Goal: Task Accomplishment & Management: Manage account settings

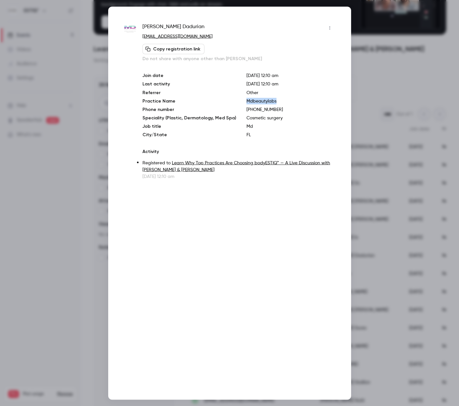
scroll to position [66, 0]
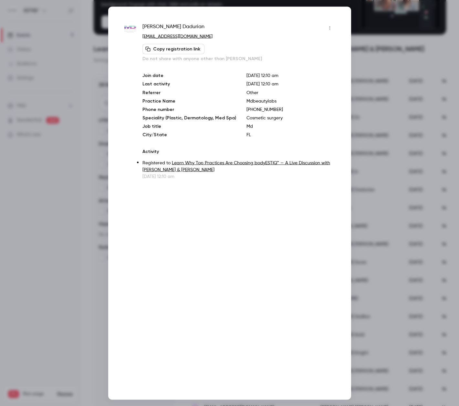
click at [39, 158] on div at bounding box center [229, 203] width 459 height 406
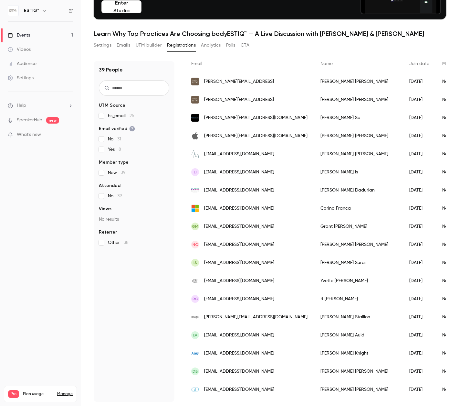
scroll to position [54, 0]
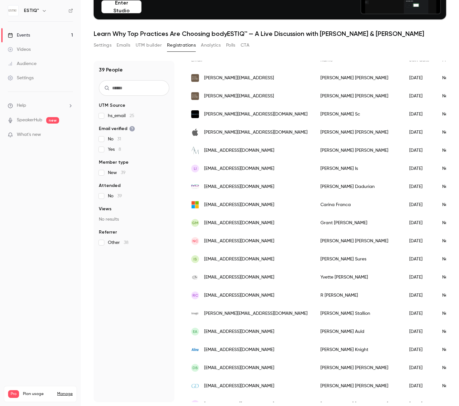
click at [234, 205] on span "[EMAIL_ADDRESS][DOMAIN_NAME]" at bounding box center [239, 204] width 70 height 7
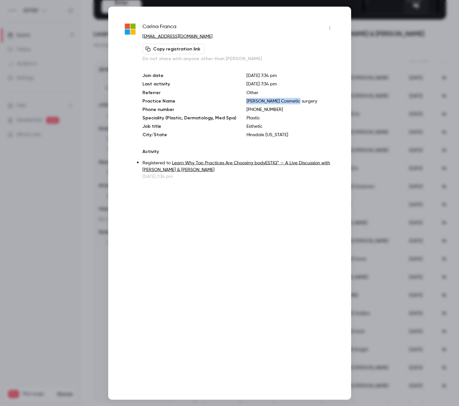
drag, startPoint x: 292, startPoint y: 102, endPoint x: 239, endPoint y: 102, distance: 52.7
click at [239, 102] on div "Join date [DATE] 7:34 pm Last activity [DATE] 7:34 pm Referrer Other Practice N…" at bounding box center [238, 105] width 192 height 66
click at [169, 26] on span "[PERSON_NAME]" at bounding box center [159, 28] width 34 height 10
drag, startPoint x: 178, startPoint y: 26, endPoint x: 138, endPoint y: 26, distance: 40.1
click at [138, 26] on div "[PERSON_NAME] [PERSON_NAME][EMAIL_ADDRESS][DOMAIN_NAME] Copy registration link …" at bounding box center [229, 101] width 211 height 157
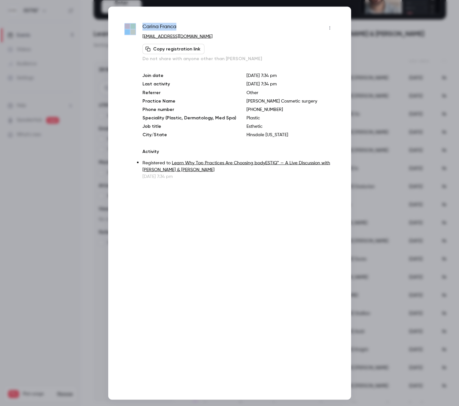
copy div "[PERSON_NAME]"
drag, startPoint x: 292, startPoint y: 99, endPoint x: 239, endPoint y: 103, distance: 53.2
click at [239, 103] on div "Join date [DATE] 7:34 pm Last activity [DATE] 7:34 pm Referrer Other Practice N…" at bounding box center [238, 105] width 192 height 66
copy p "[PERSON_NAME] Cosmetic surgery"
click at [273, 134] on p "Hinsdale [US_STATE]" at bounding box center [291, 134] width 88 height 6
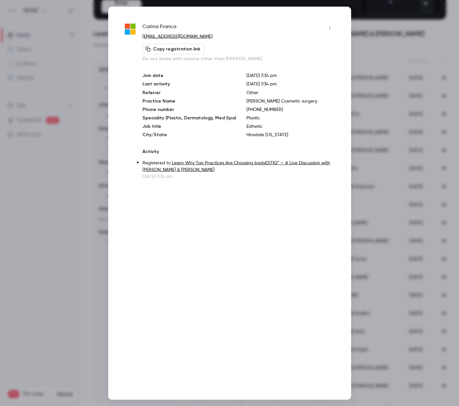
click at [79, 186] on div at bounding box center [229, 203] width 459 height 406
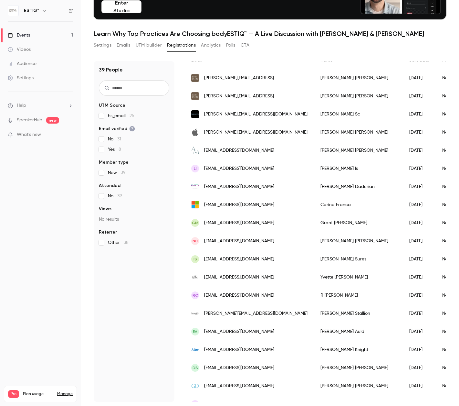
click at [230, 225] on span "[EMAIL_ADDRESS][DOMAIN_NAME]" at bounding box center [239, 222] width 70 height 7
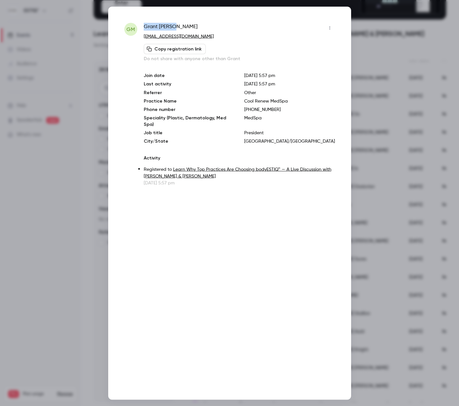
drag, startPoint x: 172, startPoint y: 27, endPoint x: 140, endPoint y: 27, distance: 32.3
click at [140, 27] on div "GM [PERSON_NAME] [PERSON_NAME][EMAIL_ADDRESS][DOMAIN_NAME] Copy registration li…" at bounding box center [229, 104] width 211 height 163
copy div "[PERSON_NAME]"
drag, startPoint x: 285, startPoint y: 100, endPoint x: 242, endPoint y: 99, distance: 43.3
click at [244, 99] on p "Cool Renew MedSpa" at bounding box center [289, 101] width 91 height 6
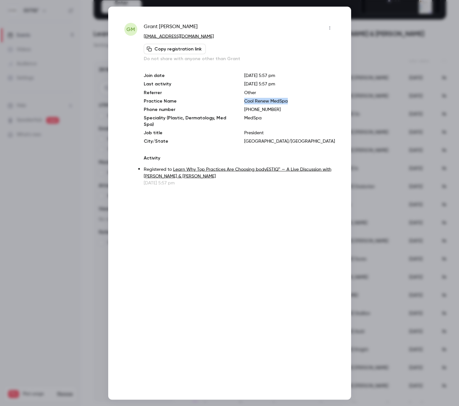
copy p "Cool Renew MedSpa"
click at [74, 161] on div at bounding box center [229, 203] width 459 height 406
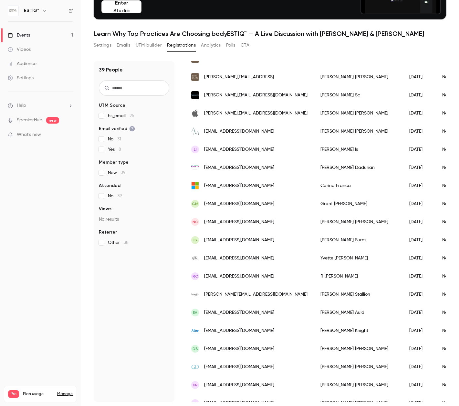
scroll to position [74, 0]
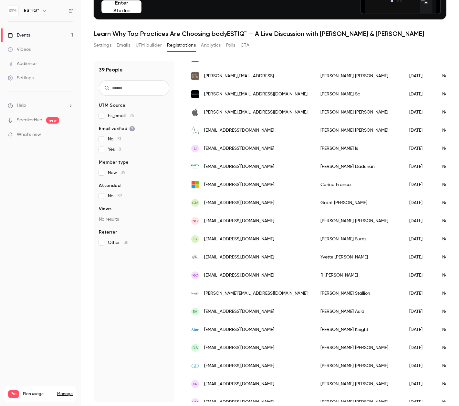
click at [210, 221] on span "[EMAIL_ADDRESS][DOMAIN_NAME]" at bounding box center [239, 220] width 70 height 7
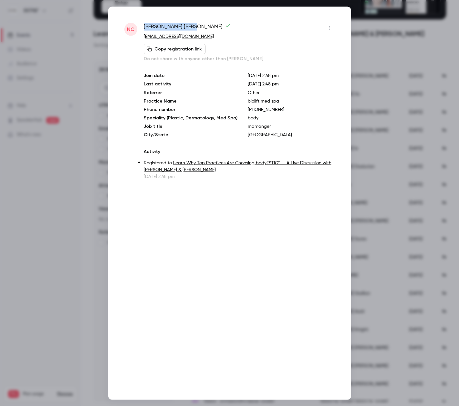
drag, startPoint x: 174, startPoint y: 26, endPoint x: 144, endPoint y: 26, distance: 29.7
click at [144, 26] on span "[PERSON_NAME]" at bounding box center [187, 28] width 87 height 10
copy span "[PERSON_NAME]"
click at [377, 217] on div at bounding box center [229, 203] width 459 height 406
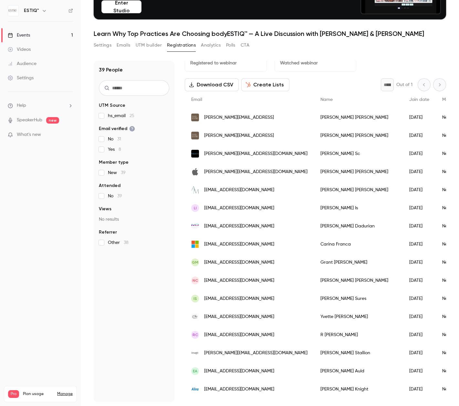
scroll to position [0, 0]
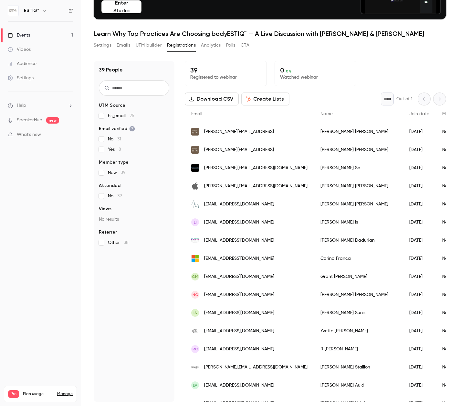
click at [34, 35] on link "Events 1" at bounding box center [40, 35] width 81 height 14
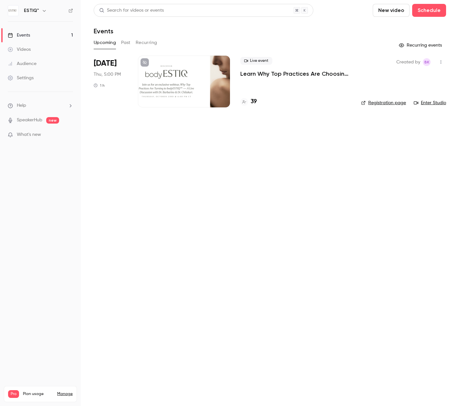
click at [252, 101] on h4 "39" at bounding box center [254, 101] width 6 height 9
